Goal: Task Accomplishment & Management: Complete application form

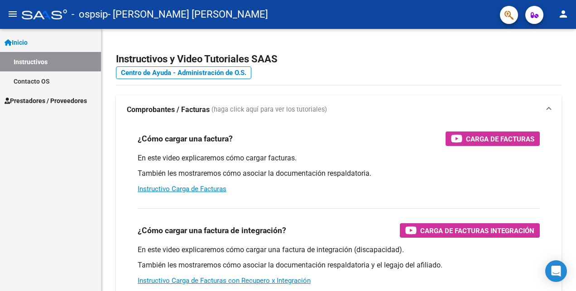
click at [561, 18] on mat-icon "person" at bounding box center [563, 14] width 11 height 11
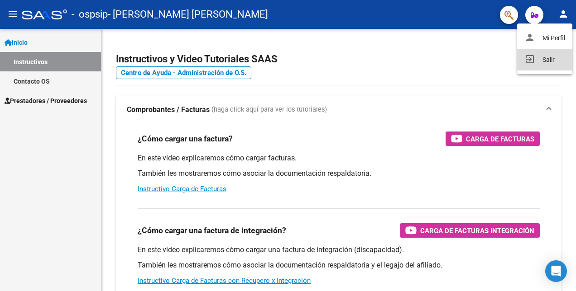
click at [553, 63] on button "exit_to_app Salir" at bounding box center [544, 60] width 55 height 22
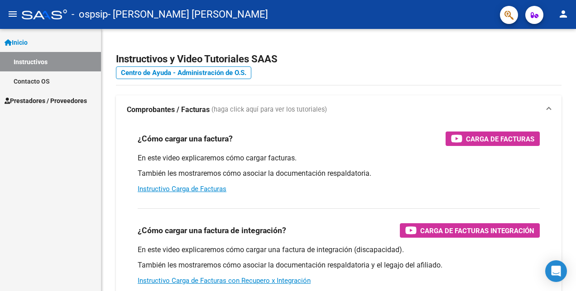
click at [46, 106] on link "Prestadores / Proveedores" at bounding box center [50, 100] width 101 height 19
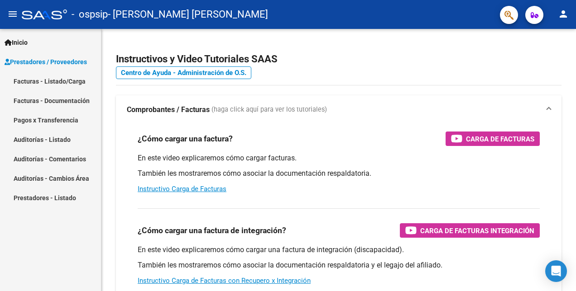
click at [60, 122] on mat-nav-list "Facturas - Listado/Carga Facturas - Documentación Pagos x Transferencia Auditor…" at bounding box center [50, 139] width 101 height 136
click at [71, 80] on link "Facturas - Listado/Carga" at bounding box center [50, 80] width 101 height 19
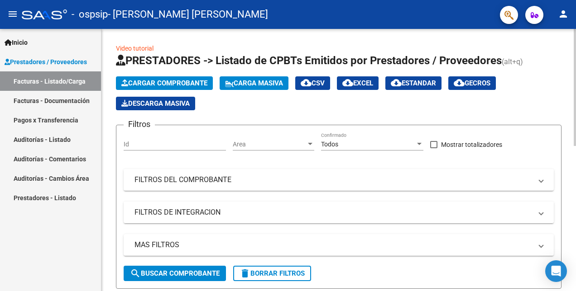
click at [170, 82] on span "Cargar Comprobante" at bounding box center [164, 83] width 86 height 8
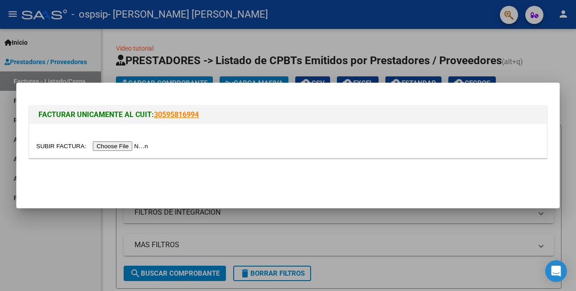
click at [106, 147] on input "file" at bounding box center [93, 147] width 114 height 10
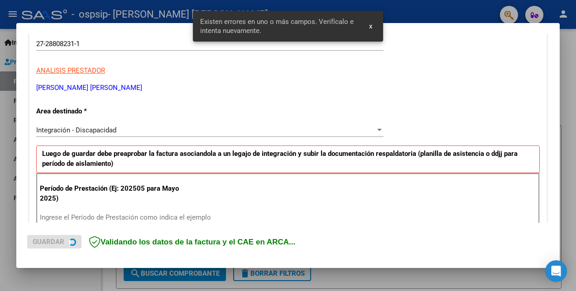
scroll to position [202, 0]
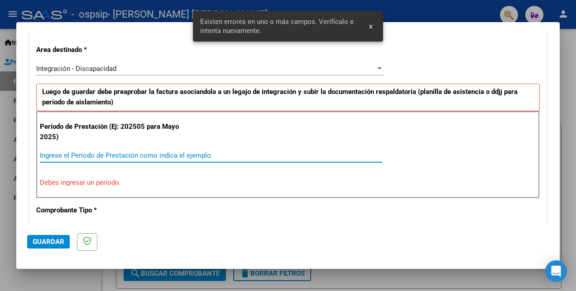
click at [235, 155] on input "Ingrese el Período de Prestación como indica el ejemplo" at bounding box center [211, 156] width 342 height 8
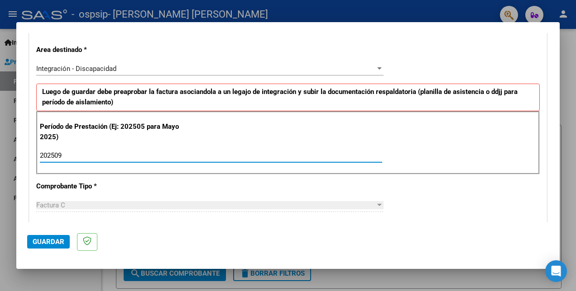
type input "202509"
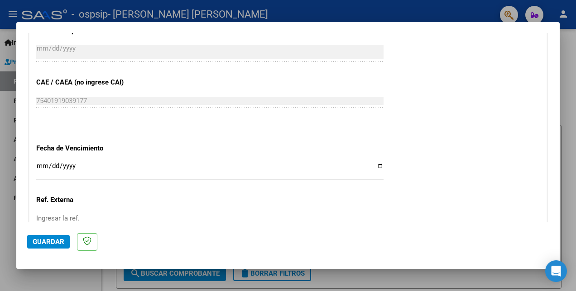
scroll to position [632, 0]
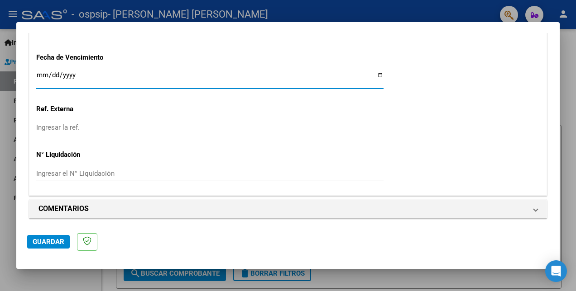
click at [374, 78] on input "Ingresar la fecha" at bounding box center [209, 78] width 347 height 14
click at [377, 74] on input "Ingresar la fecha" at bounding box center [209, 78] width 347 height 14
type input "[DATE]"
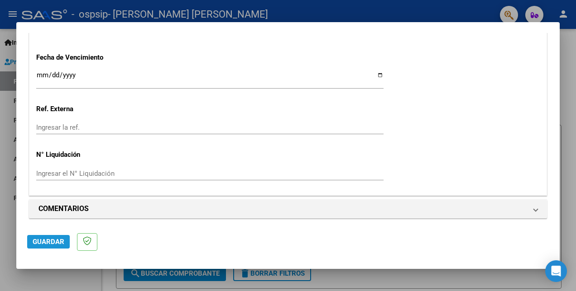
click at [48, 247] on button "Guardar" at bounding box center [48, 242] width 43 height 14
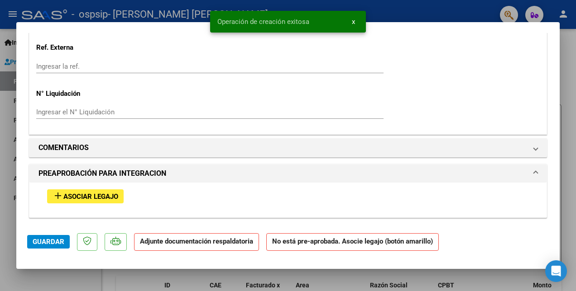
scroll to position [724, 0]
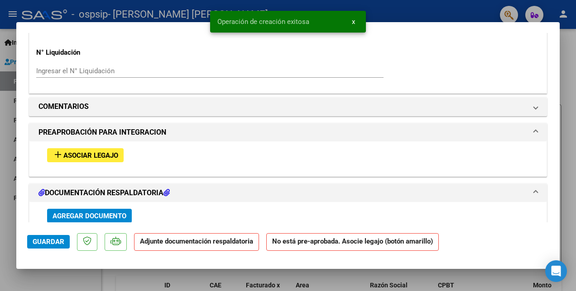
click at [66, 152] on span "Asociar Legajo" at bounding box center [90, 156] width 55 height 8
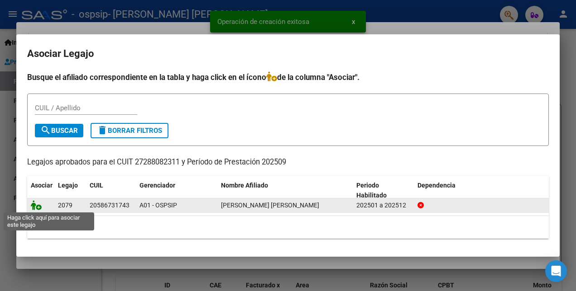
click at [35, 203] on icon at bounding box center [36, 205] width 11 height 10
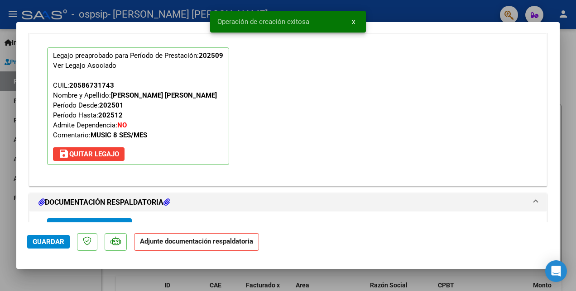
scroll to position [883, 0]
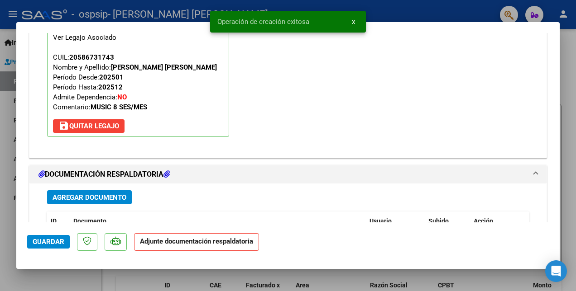
click at [112, 194] on span "Agregar Documento" at bounding box center [89, 198] width 74 height 8
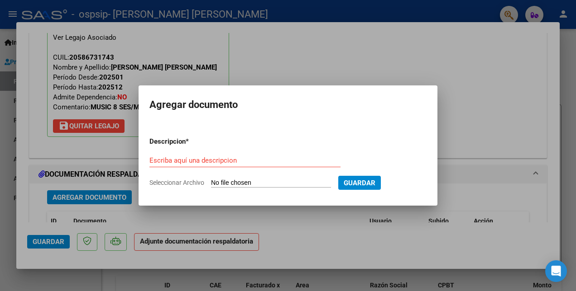
click at [234, 176] on form "Descripcion * Escriba aquí una descripcion Seleccionar Archivo Guardar" at bounding box center [287, 162] width 277 height 65
click at [238, 176] on form "Descripcion * Escriba aquí una descripcion Seleccionar Archivo Guardar" at bounding box center [287, 162] width 277 height 65
click at [239, 181] on input "Seleccionar Archivo" at bounding box center [271, 183] width 120 height 9
type input "C:\fakepath\Joel González Conejero planilla septiembre 2025.pdf"
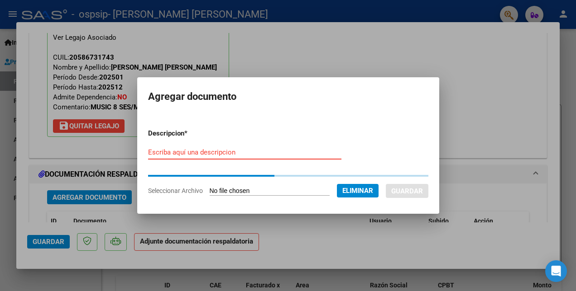
click at [219, 150] on input "Escriba aquí una descripcion" at bounding box center [244, 152] width 193 height 8
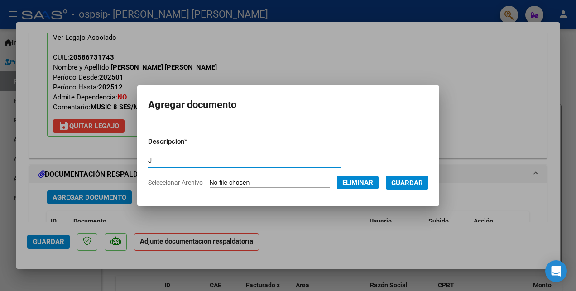
click at [219, 150] on form "Descripcion * J Escriba aquí una descripcion Seleccionar Archivo Eliminar Guard…" at bounding box center [288, 162] width 280 height 65
click at [217, 164] on input "J" at bounding box center [244, 161] width 193 height 8
type input "Joel González - Planilla septiembre 2025 Musicoterapia"
click at [394, 186] on span "Guardar" at bounding box center [407, 183] width 32 height 8
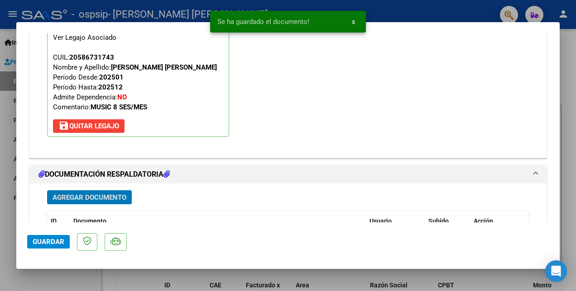
click at [42, 244] on span "Guardar" at bounding box center [49, 242] width 32 height 8
click at [43, 277] on div at bounding box center [288, 145] width 576 height 291
type input "$ 0,00"
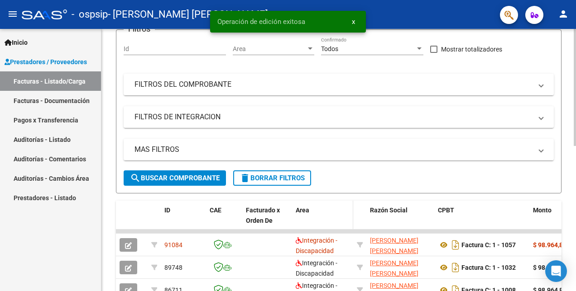
scroll to position [136, 0]
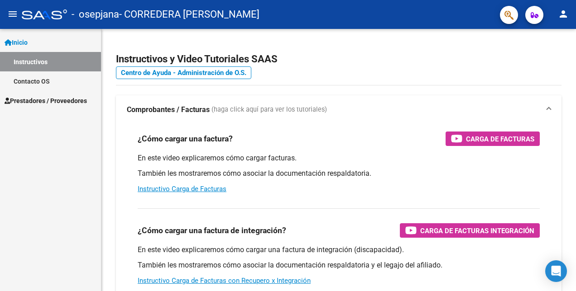
click at [53, 103] on span "Prestadores / Proveedores" at bounding box center [46, 101] width 82 height 10
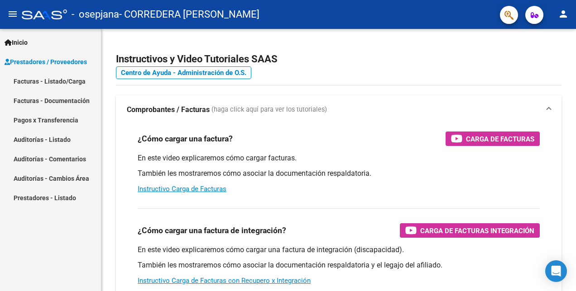
click at [65, 81] on link "Facturas - Listado/Carga" at bounding box center [50, 80] width 101 height 19
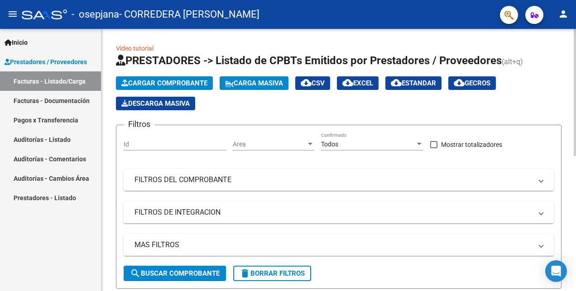
click at [183, 78] on button "Cargar Comprobante" at bounding box center [164, 83] width 97 height 14
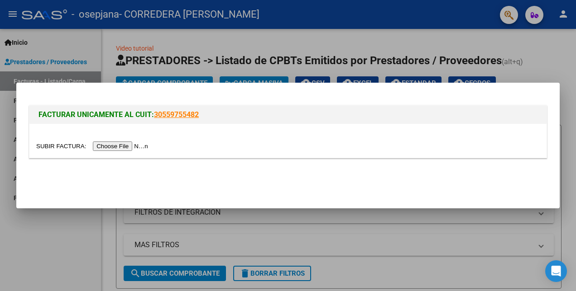
click at [122, 148] on input "file" at bounding box center [93, 147] width 114 height 10
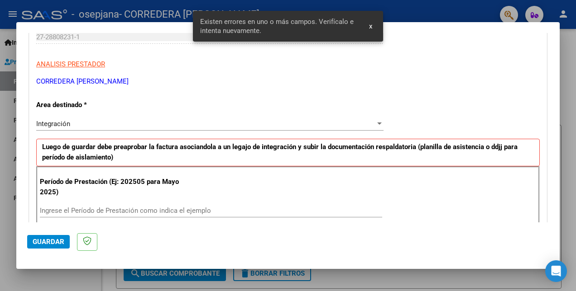
scroll to position [192, 0]
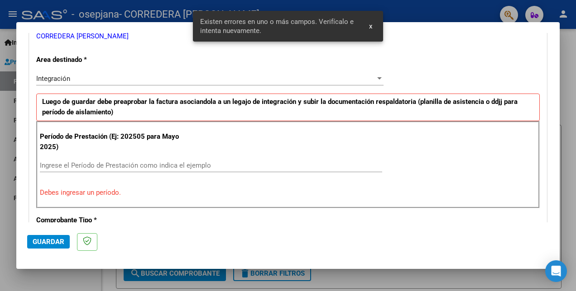
click at [112, 159] on div "Ingrese el Período de Prestación como indica el ejemplo" at bounding box center [211, 166] width 342 height 14
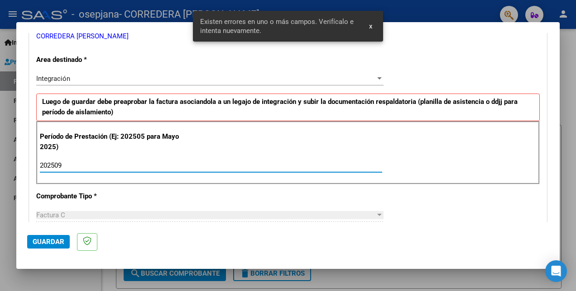
type input "202509"
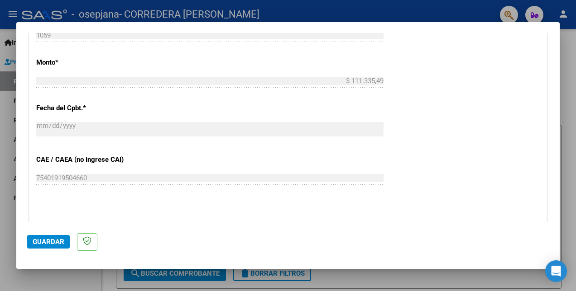
scroll to position [554, 0]
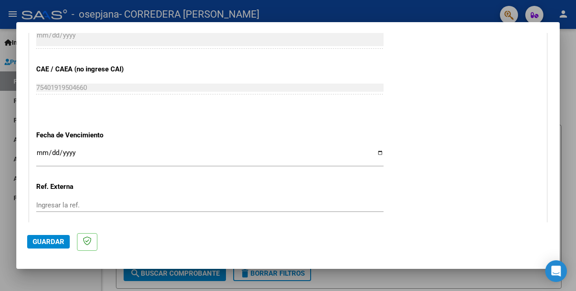
click at [376, 151] on input "Ingresar la fecha" at bounding box center [209, 156] width 347 height 14
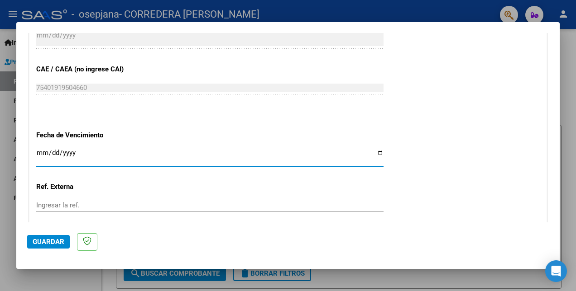
type input "[DATE]"
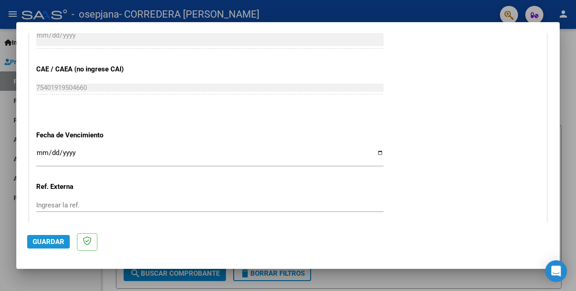
click at [57, 238] on span "Guardar" at bounding box center [49, 242] width 32 height 8
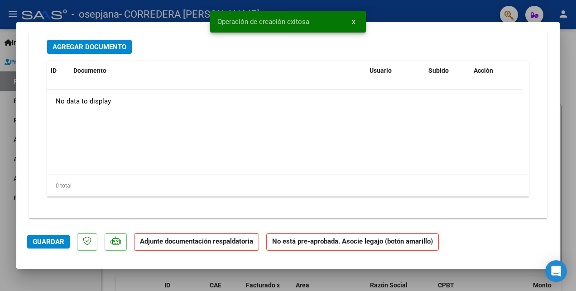
scroll to position [803, 0]
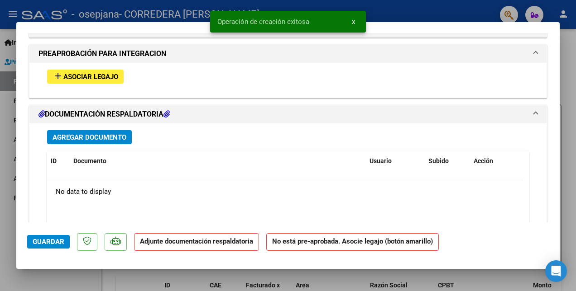
click at [86, 74] on span "Asociar Legajo" at bounding box center [90, 77] width 55 height 8
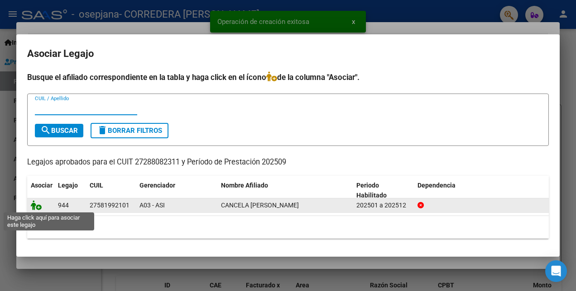
click at [36, 205] on icon at bounding box center [36, 205] width 11 height 10
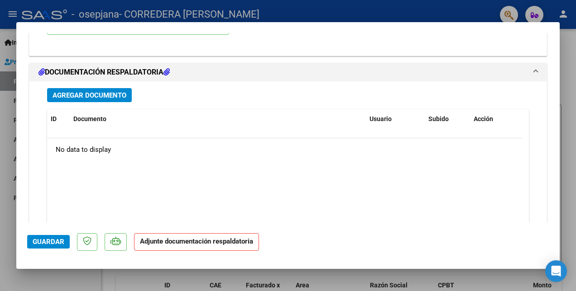
scroll to position [1007, 0]
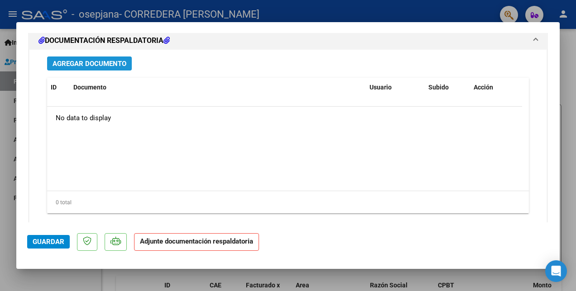
click at [116, 60] on span "Agregar Documento" at bounding box center [89, 64] width 74 height 8
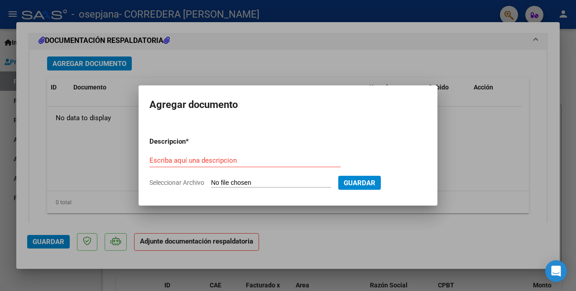
click at [227, 186] on input "Seleccionar Archivo" at bounding box center [271, 183] width 120 height 9
type input "C:\fakepath\[PERSON_NAME] planilla [DATE].pdf"
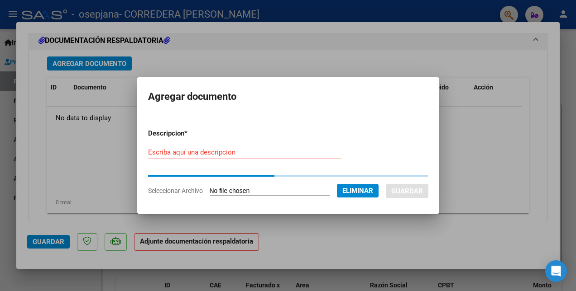
click at [200, 153] on input "Escriba aquí una descripcion" at bounding box center [244, 152] width 193 height 8
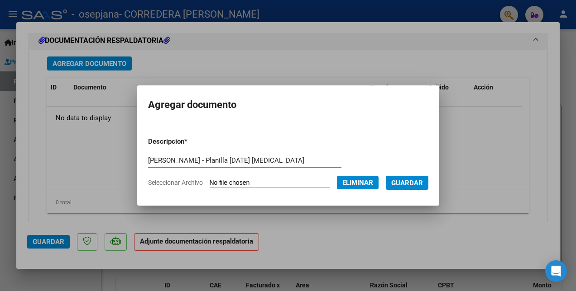
type input "[PERSON_NAME] - Planilla [DATE] [MEDICAL_DATA]"
click at [400, 183] on span "Guardar" at bounding box center [407, 183] width 32 height 8
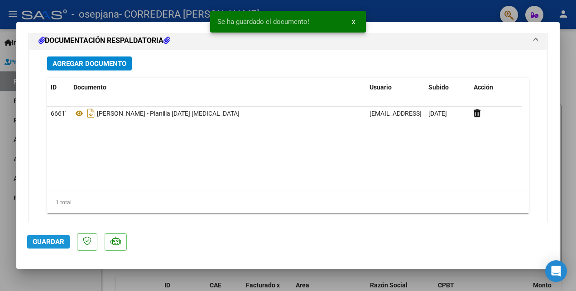
click at [52, 239] on span "Guardar" at bounding box center [49, 242] width 32 height 8
click at [64, 276] on div at bounding box center [288, 145] width 576 height 291
type input "$ 0,00"
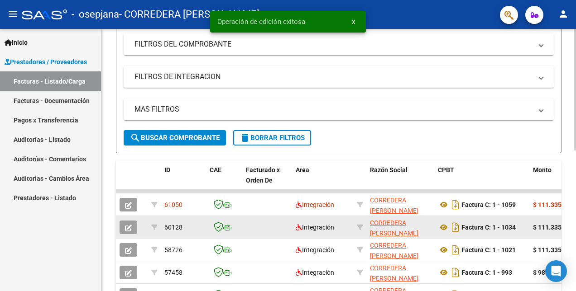
scroll to position [181, 0]
